Goal: Task Accomplishment & Management: Complete application form

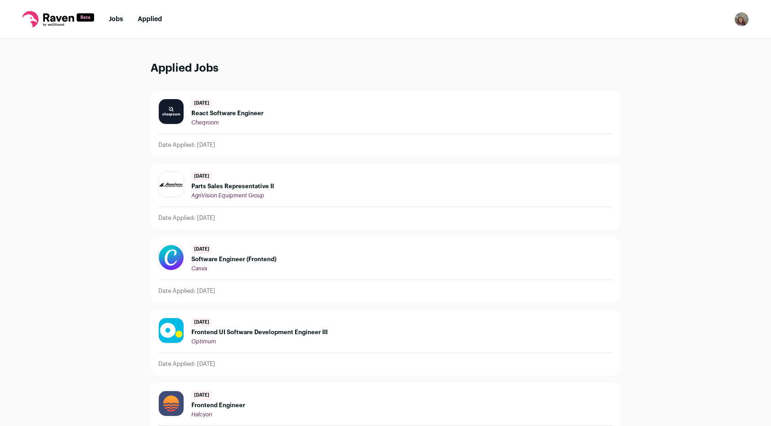
click at [116, 24] on nav "Jobs Applied Settings Notifications Preferences Resume FAQs Logout" at bounding box center [385, 19] width 771 height 39
click at [116, 19] on link "Jobs" at bounding box center [116, 19] width 14 height 6
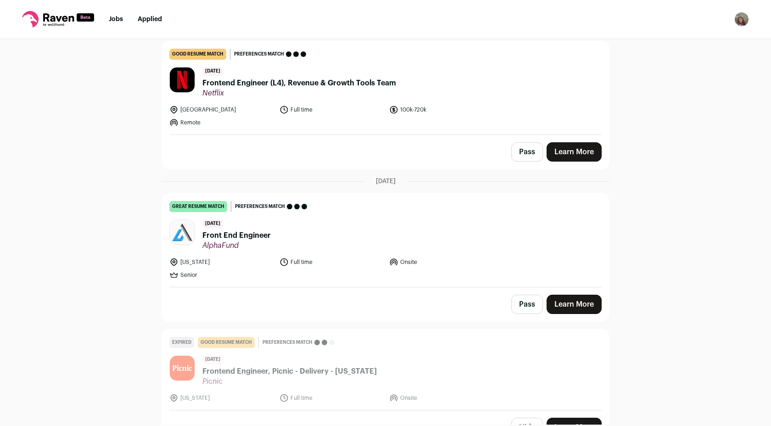
scroll to position [939, 0]
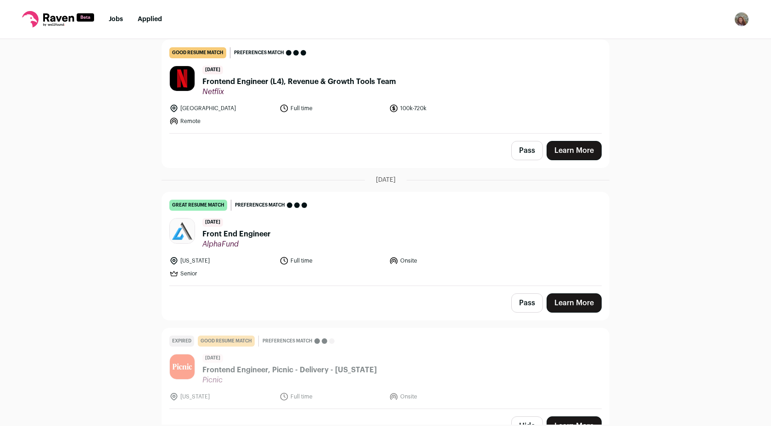
click at [228, 235] on span "Front End Engineer" at bounding box center [236, 233] width 68 height 11
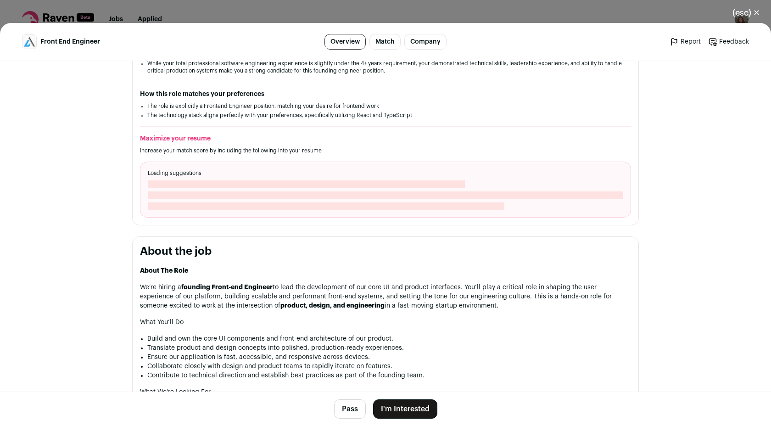
scroll to position [290, 0]
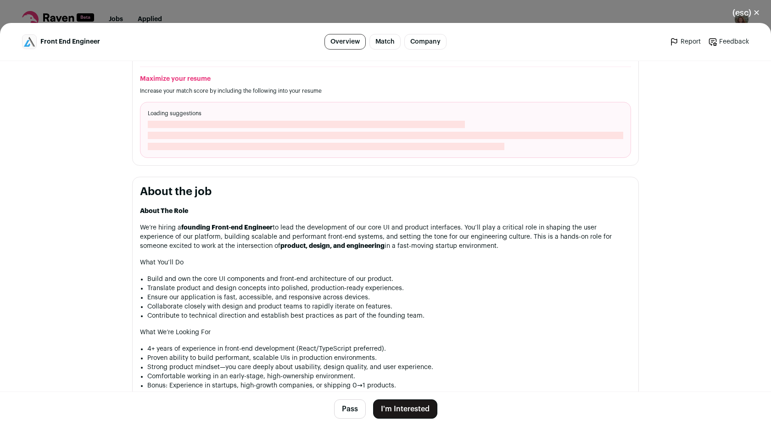
click at [395, 413] on button "I'm Interested" at bounding box center [405, 408] width 64 height 19
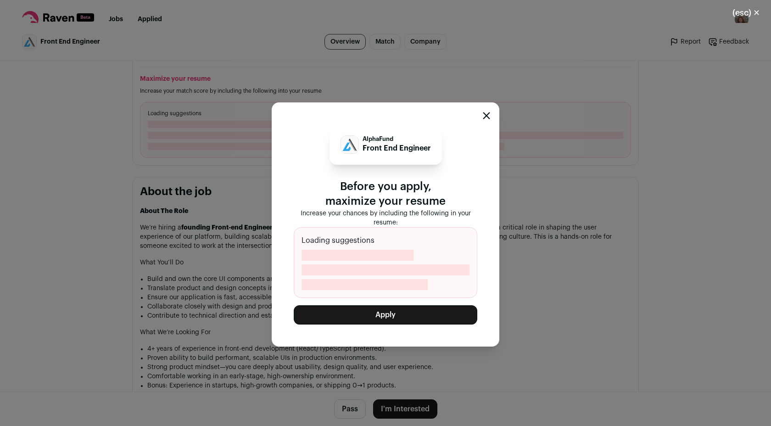
click at [368, 315] on button "Apply" at bounding box center [385, 314] width 183 height 19
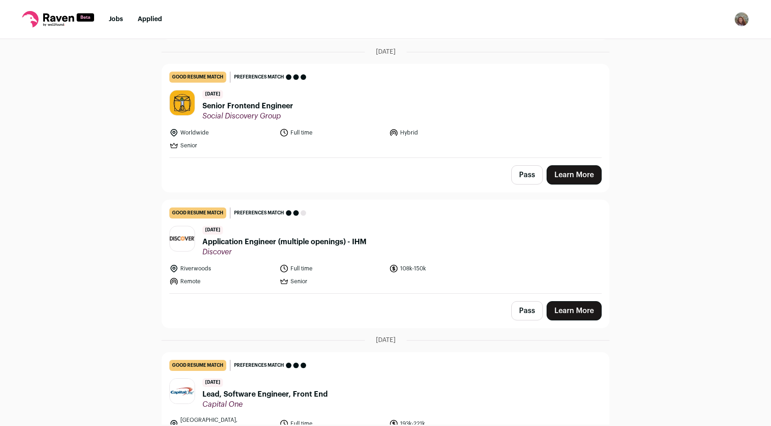
scroll to position [1719, 0]
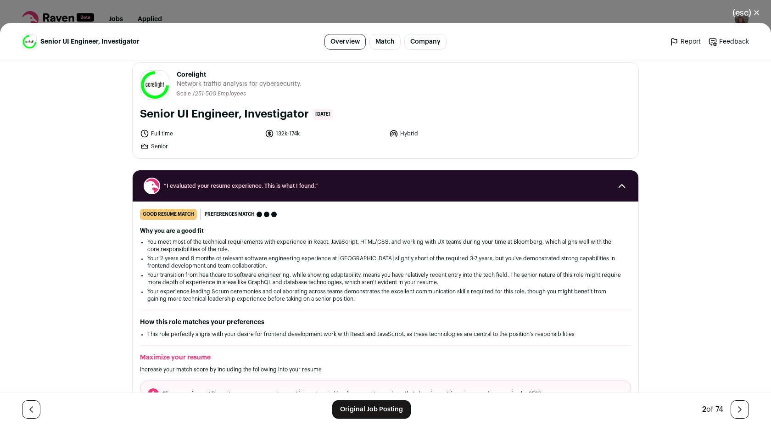
scroll to position [11, 0]
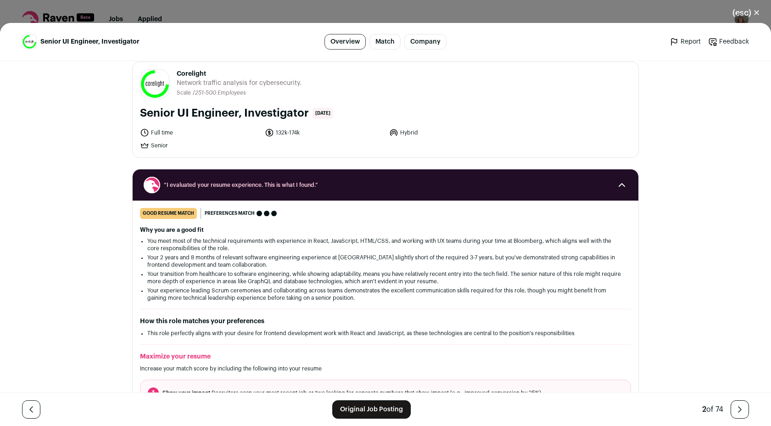
click at [344, 415] on link "Original Job Posting" at bounding box center [371, 409] width 78 height 18
